Goal: Task Accomplishment & Management: Use online tool/utility

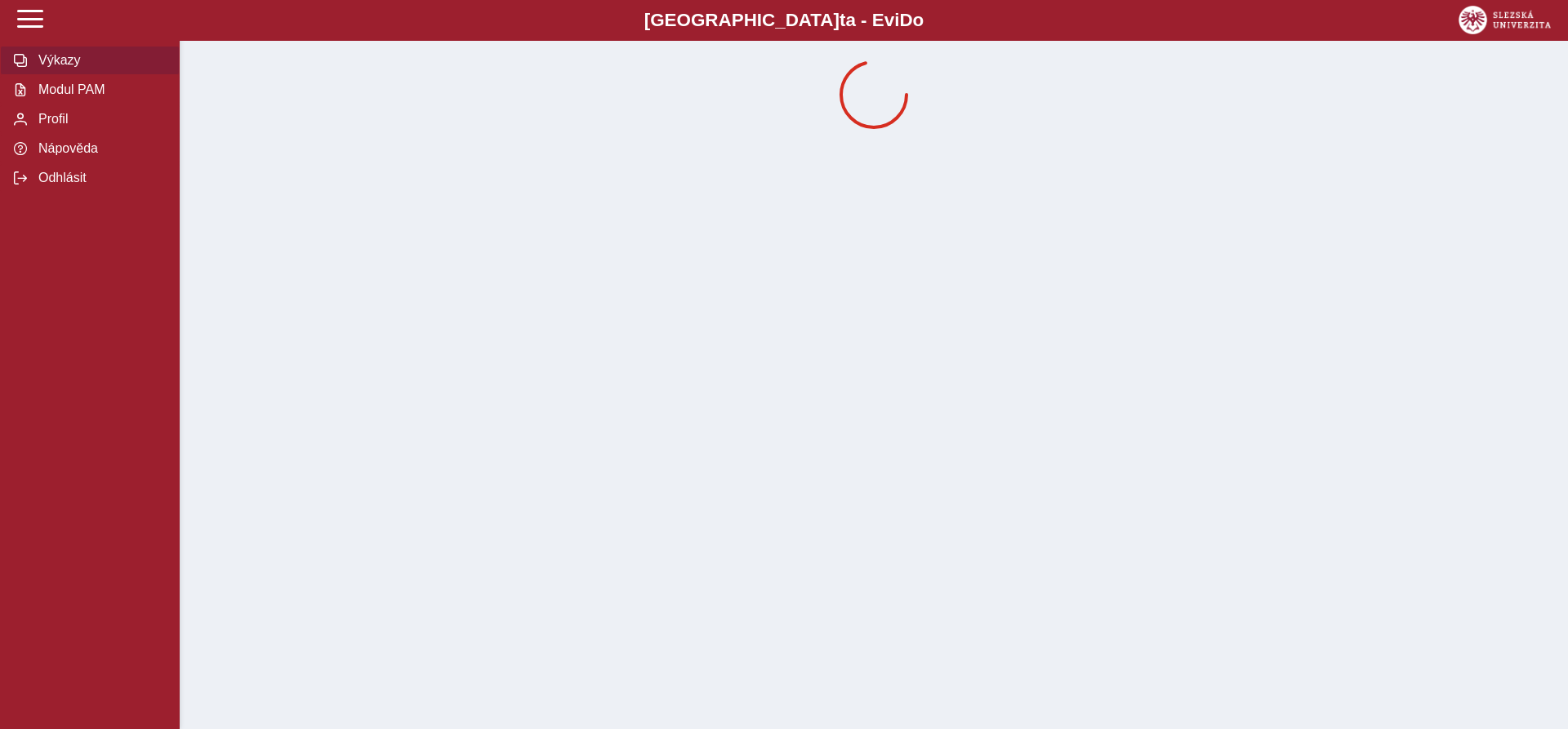
click at [78, 97] on span "Modul PAM" at bounding box center [100, 89] width 132 height 15
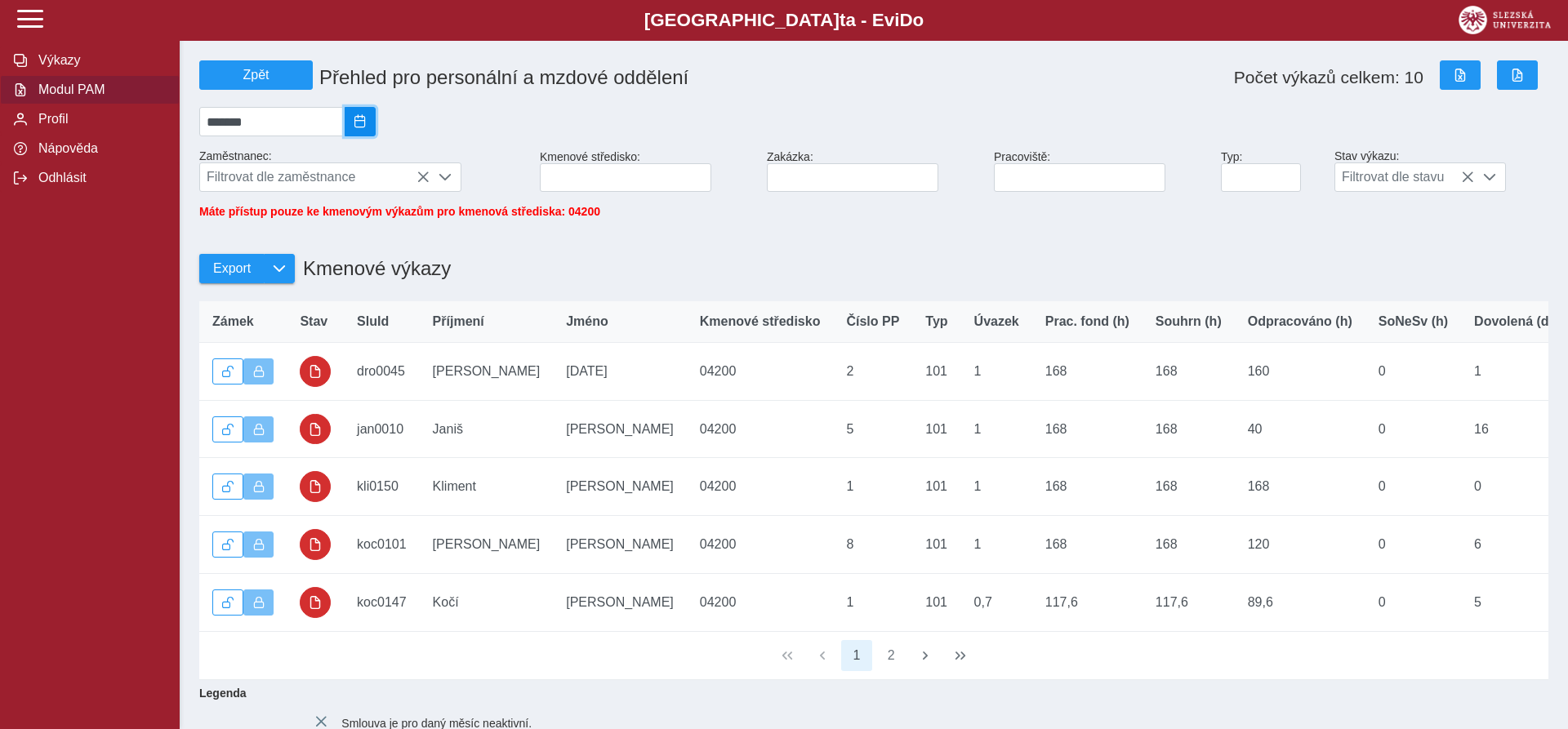
click at [366, 127] on span "2025/08" at bounding box center [359, 122] width 13 height 13
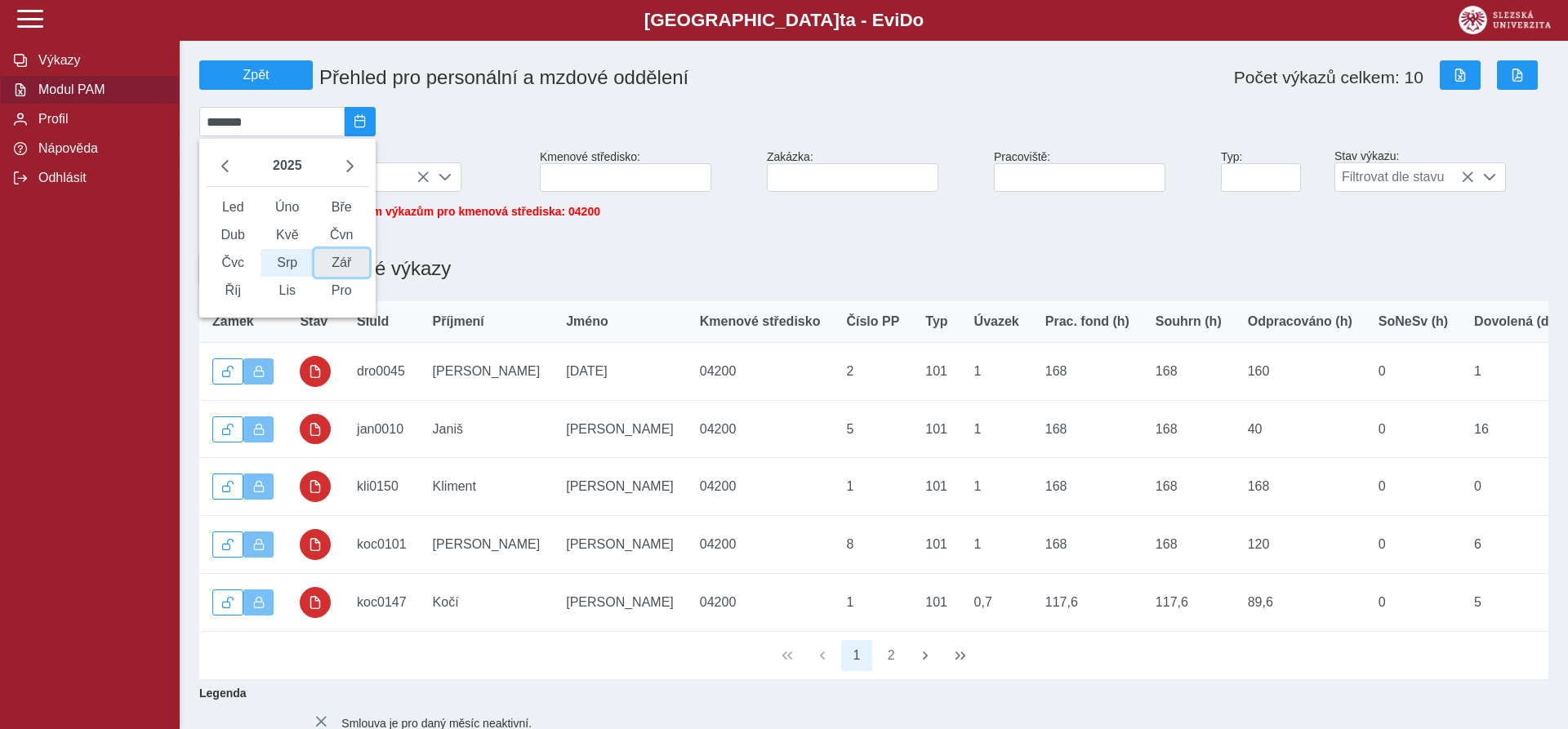
click at [350, 268] on span "Zář" at bounding box center [341, 263] width 55 height 28
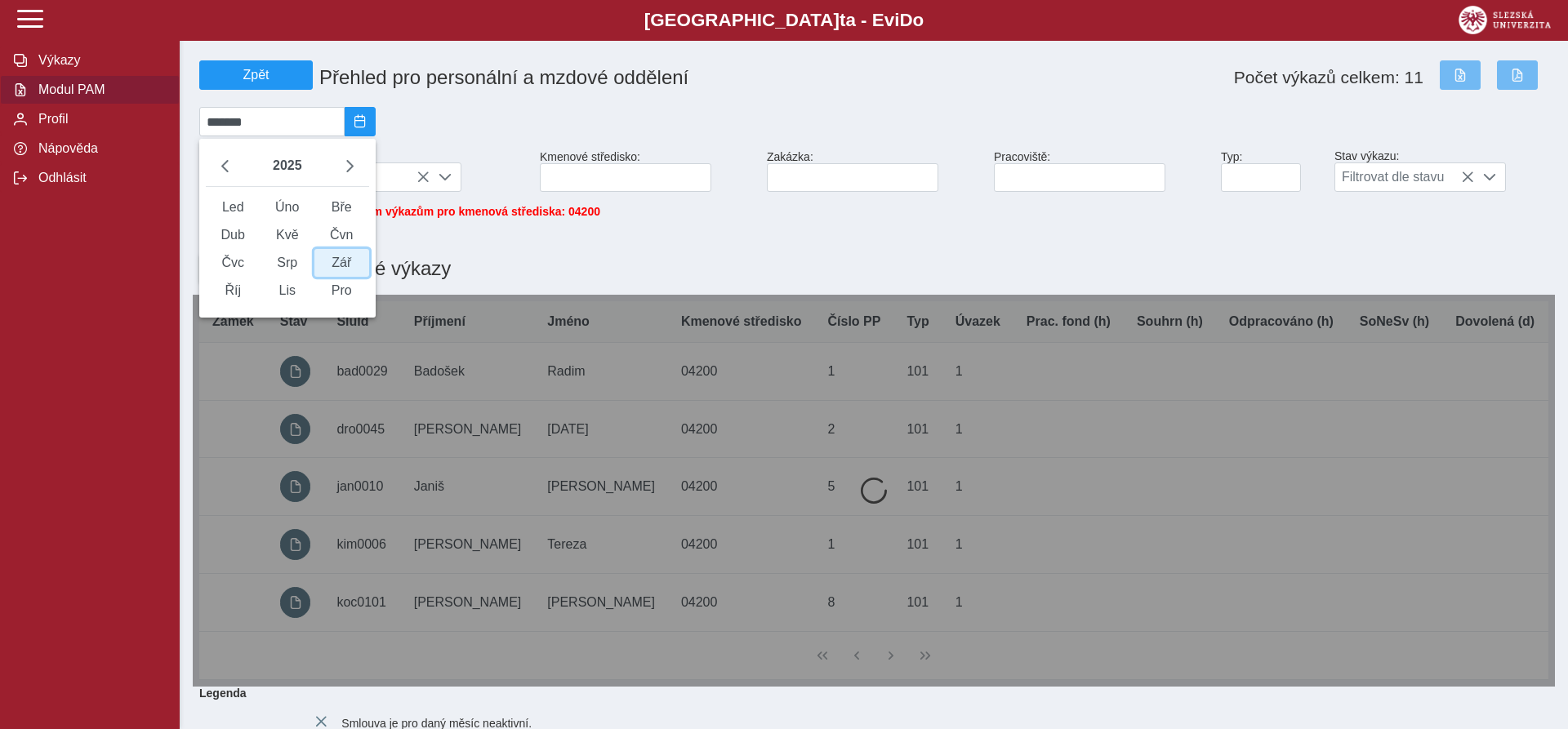
type input "*******"
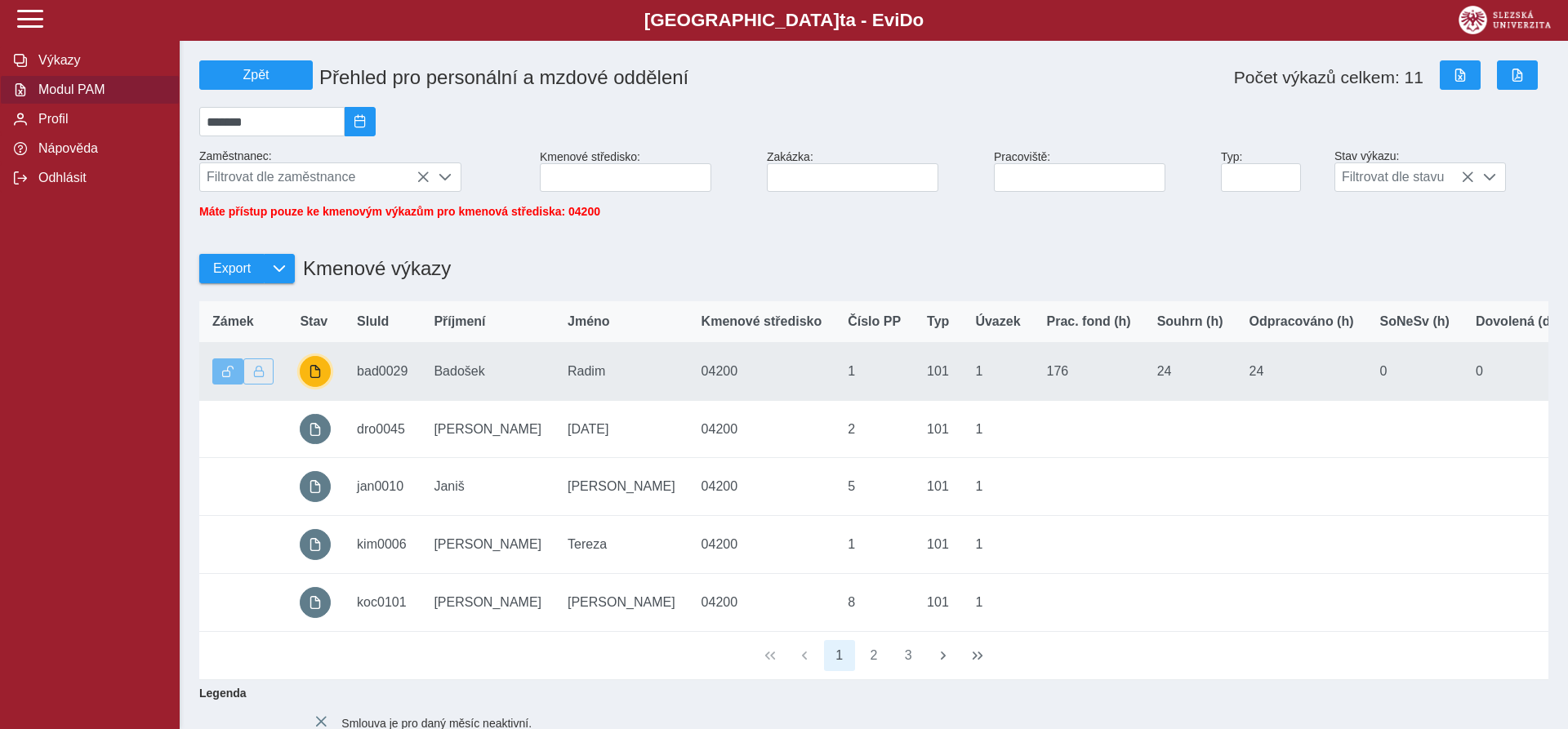
click at [318, 378] on span "button" at bounding box center [315, 371] width 13 height 13
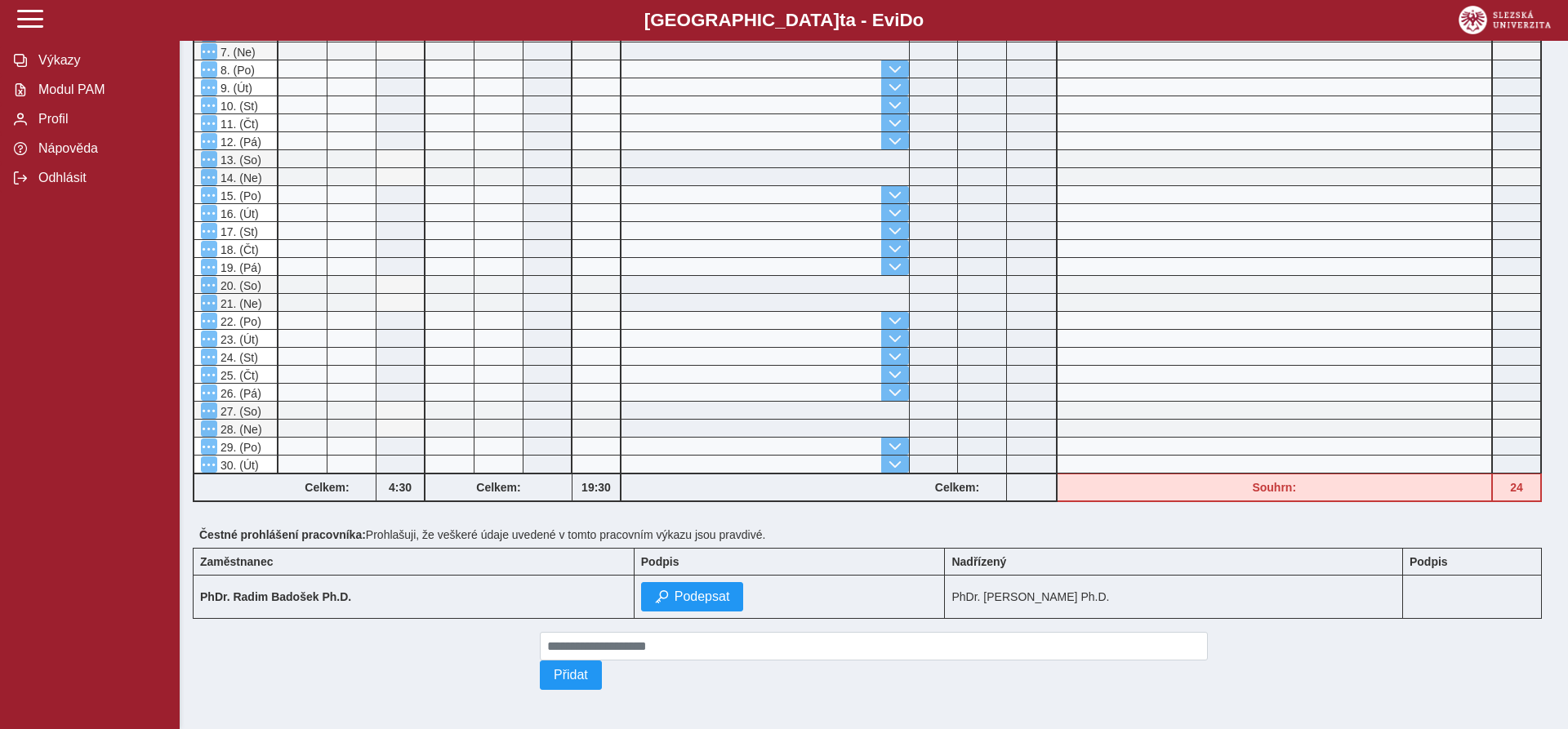
scroll to position [24, 0]
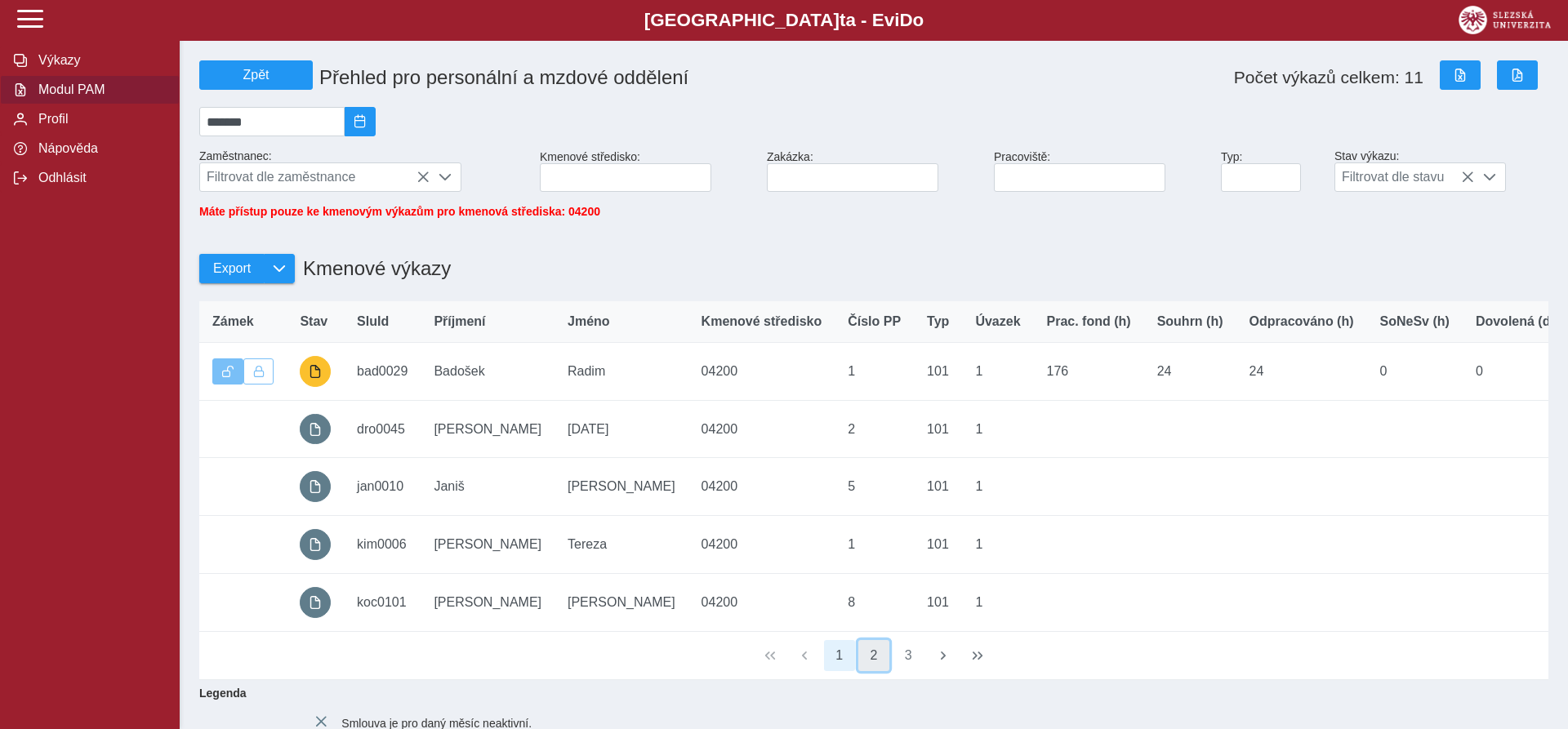
click at [881, 657] on button "2" at bounding box center [873, 655] width 31 height 31
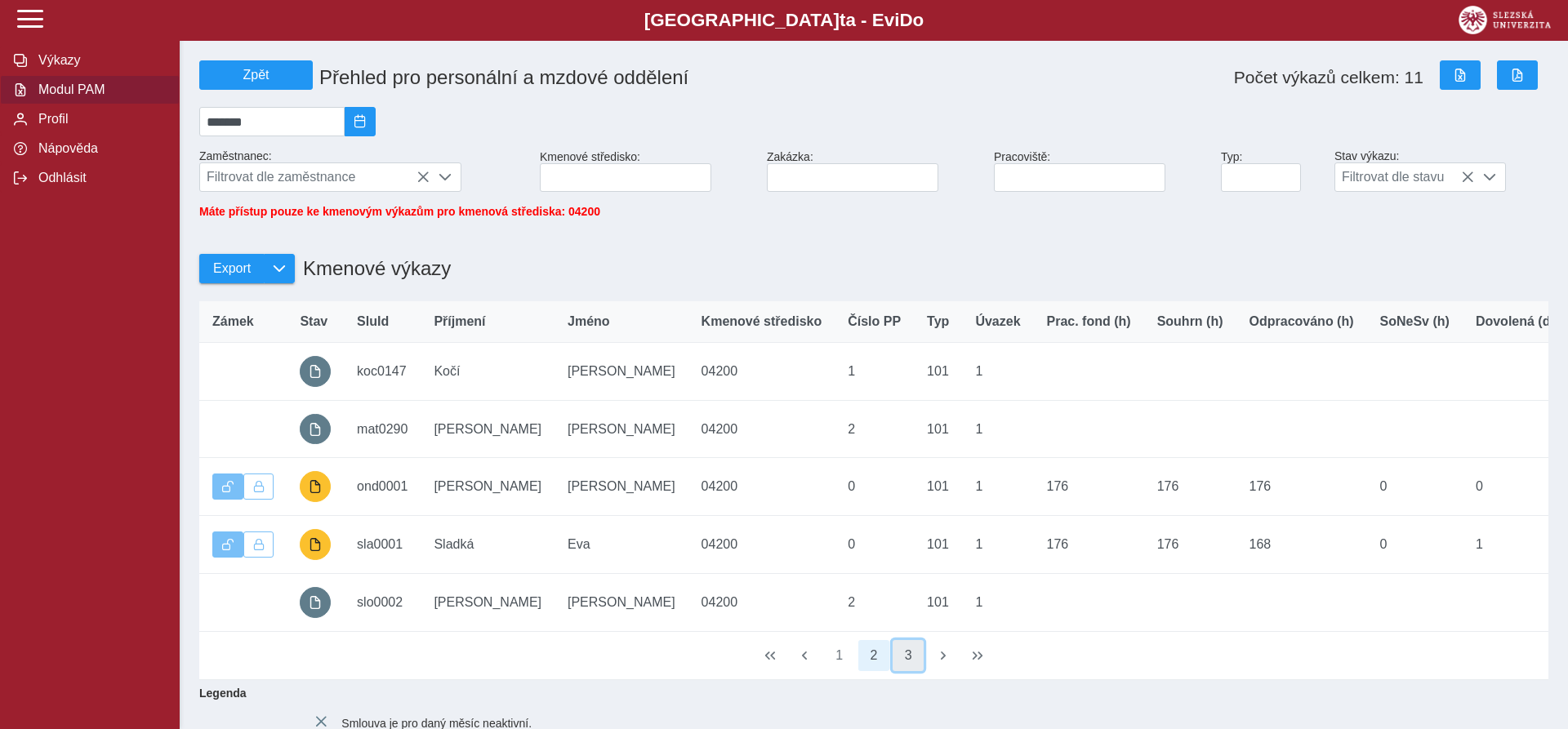
click at [916, 671] on button "3" at bounding box center [908, 655] width 31 height 31
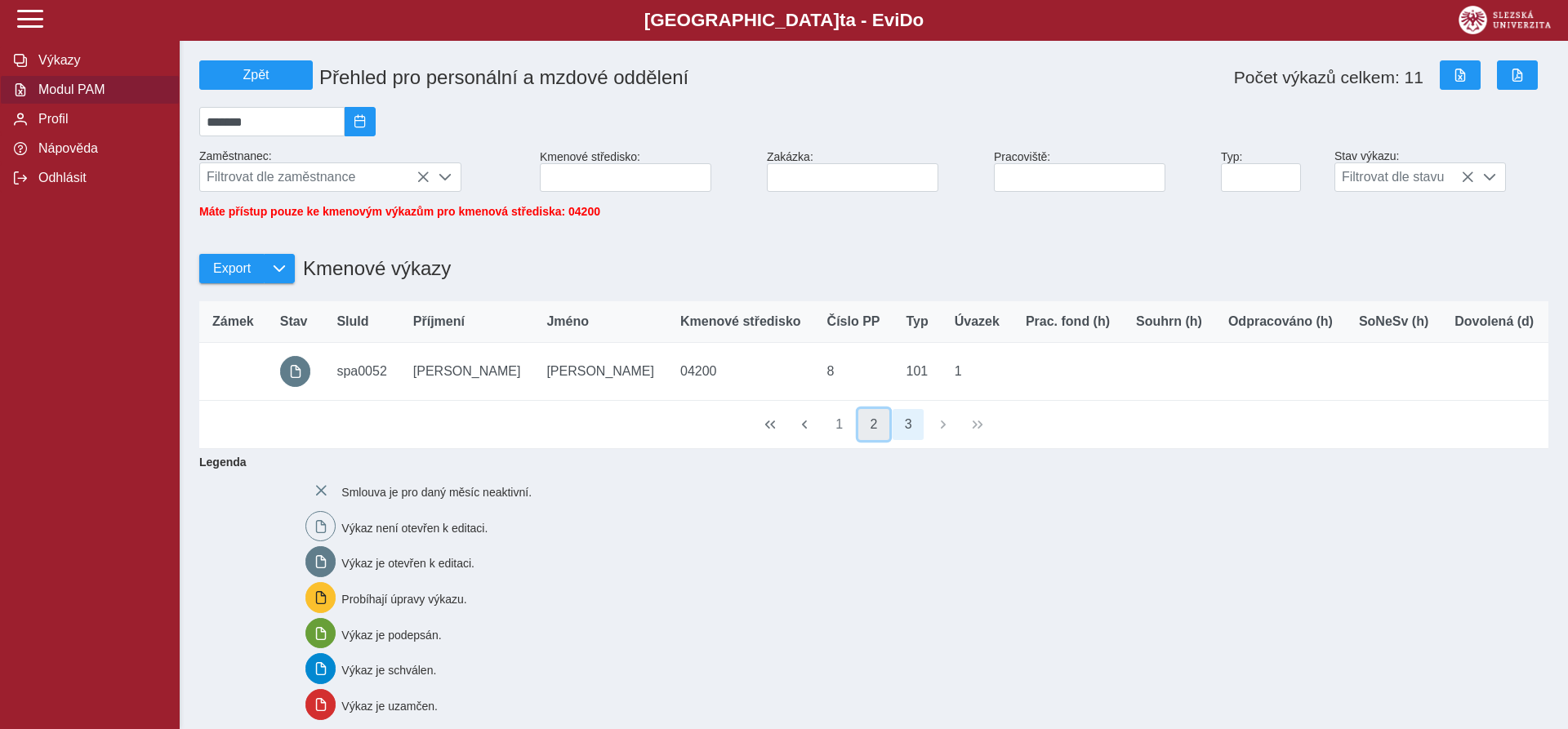
click at [885, 440] on button "2" at bounding box center [873, 424] width 31 height 31
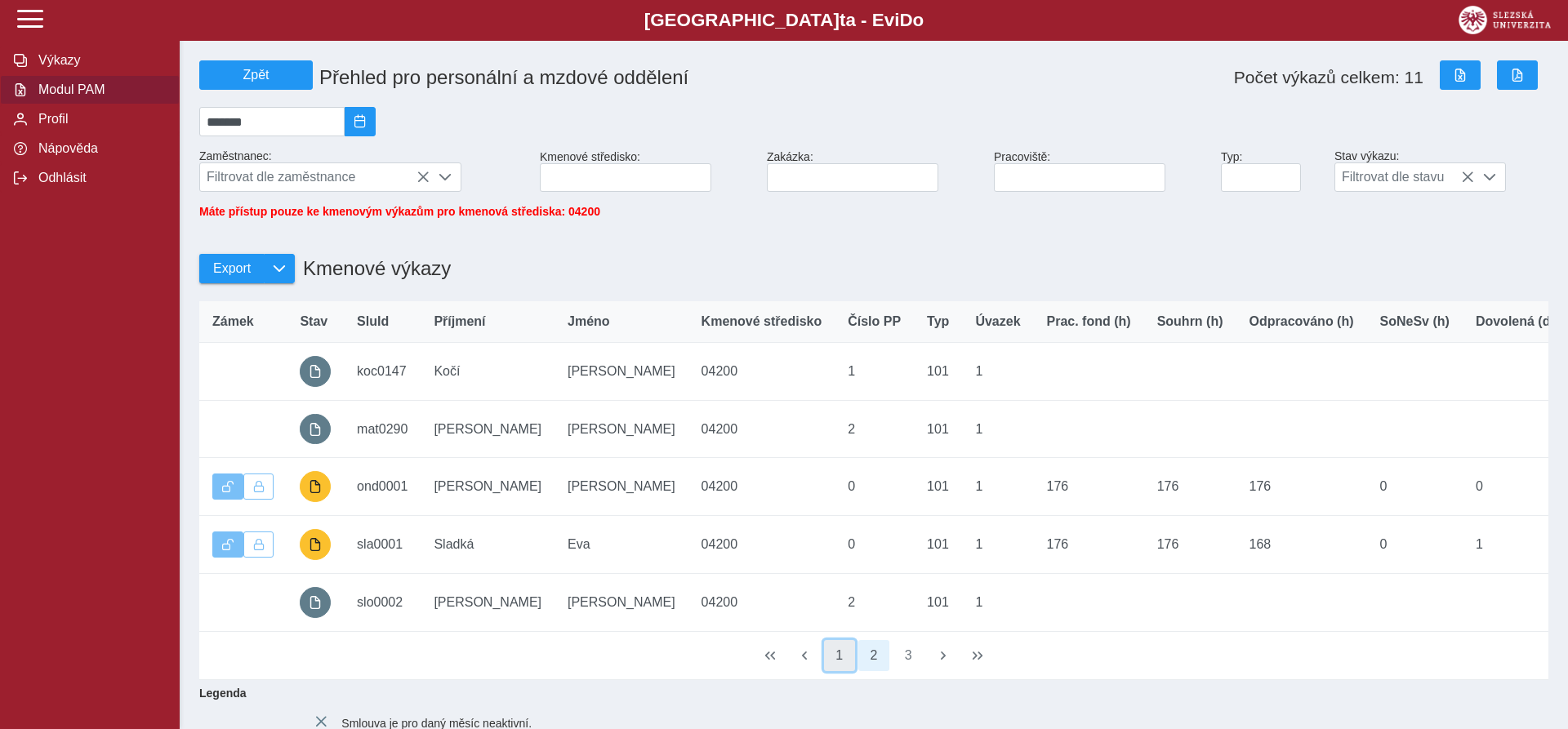
click at [841, 667] on button "1" at bounding box center [840, 655] width 31 height 31
